Goal: Task Accomplishment & Management: Manage account settings

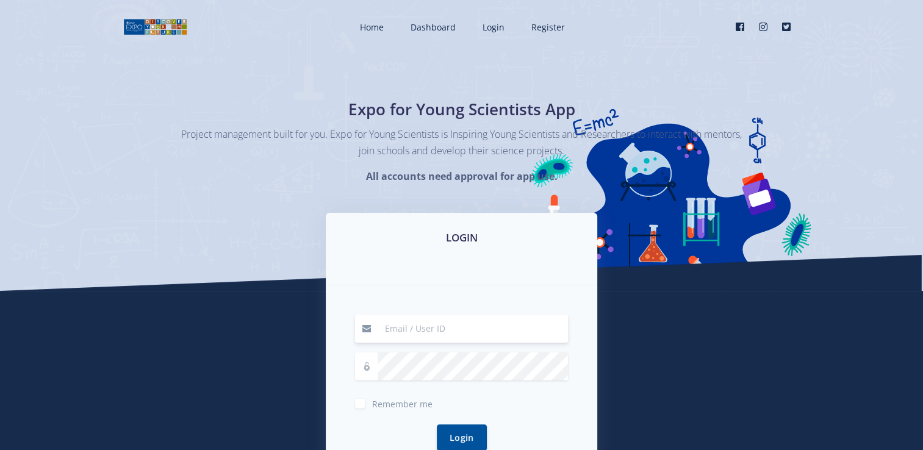
type input "[EMAIL_ADDRESS][DOMAIN_NAME]"
click at [419, 401] on span "Remember me" at bounding box center [402, 404] width 60 height 12
click at [380, 401] on input "Remember me" at bounding box center [376, 399] width 8 height 8
checkbox input "true"
click at [456, 432] on button "Login" at bounding box center [462, 437] width 50 height 26
